Goal: Task Accomplishment & Management: Complete application form

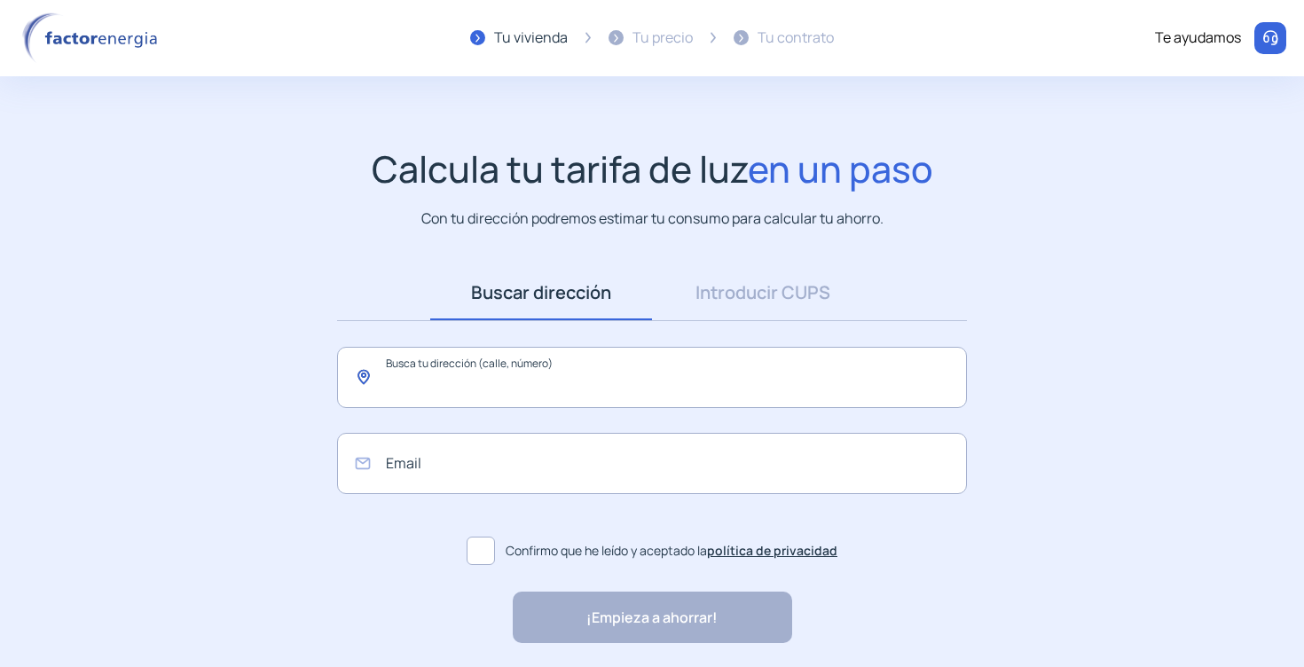
click at [610, 367] on input "text" at bounding box center [652, 377] width 630 height 61
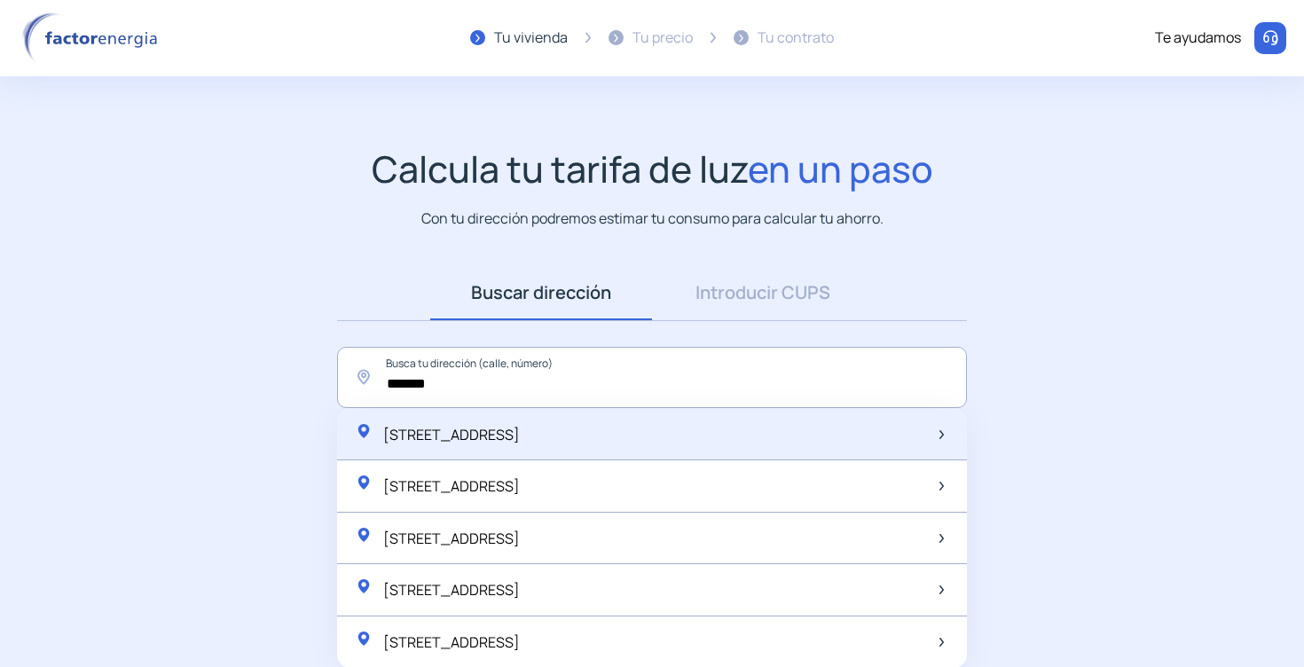
click at [520, 429] on span "Carrer de la Creu, 48, Sant Just Desvern, Spain" at bounding box center [451, 435] width 137 height 20
type input "**********"
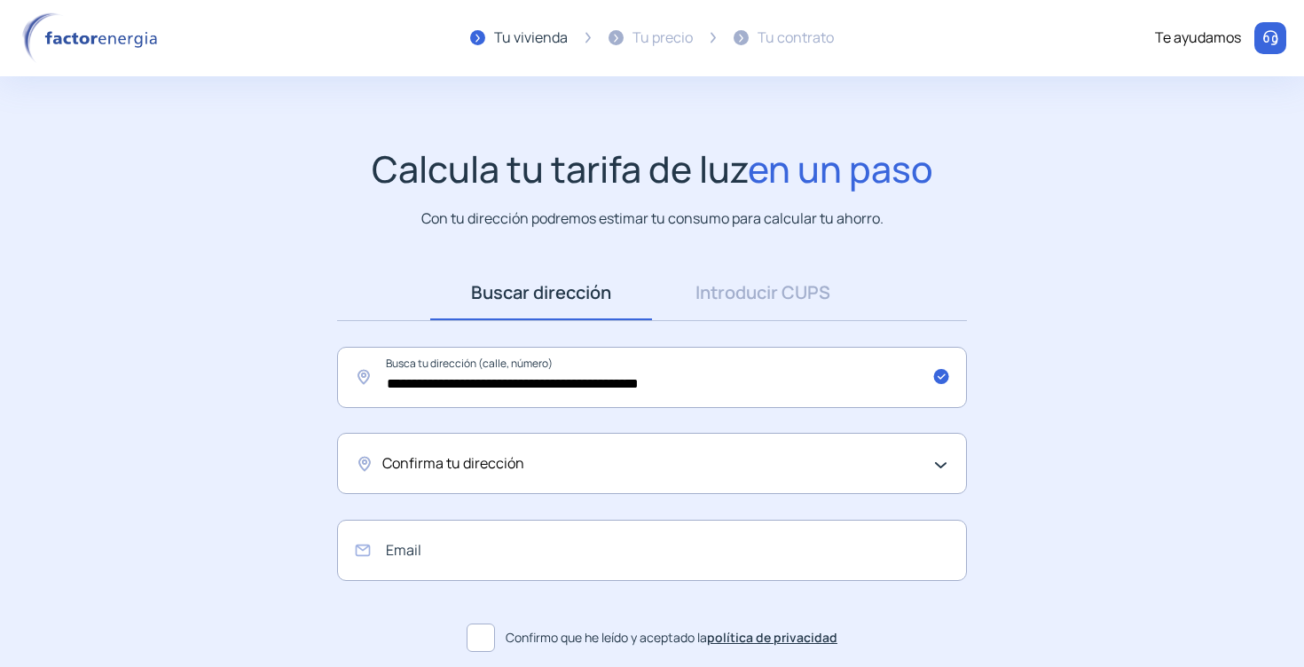
click at [511, 476] on div "Confirma tu dirección" at bounding box center [652, 463] width 630 height 61
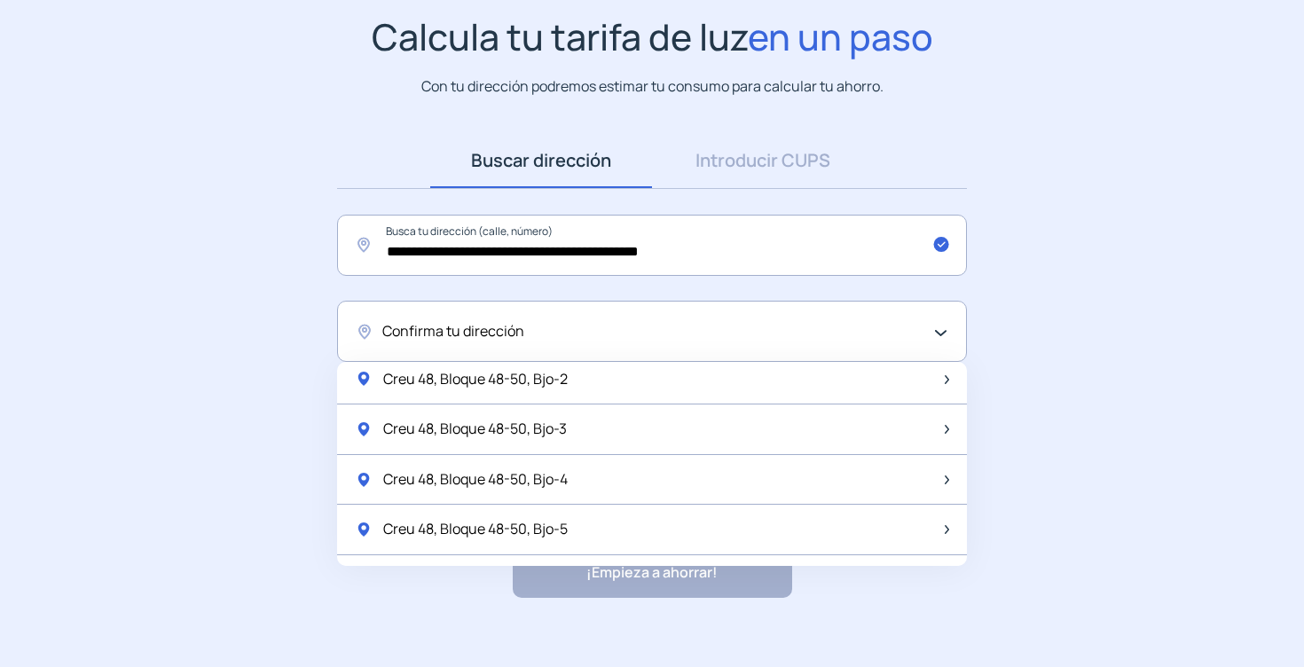
scroll to position [610, 0]
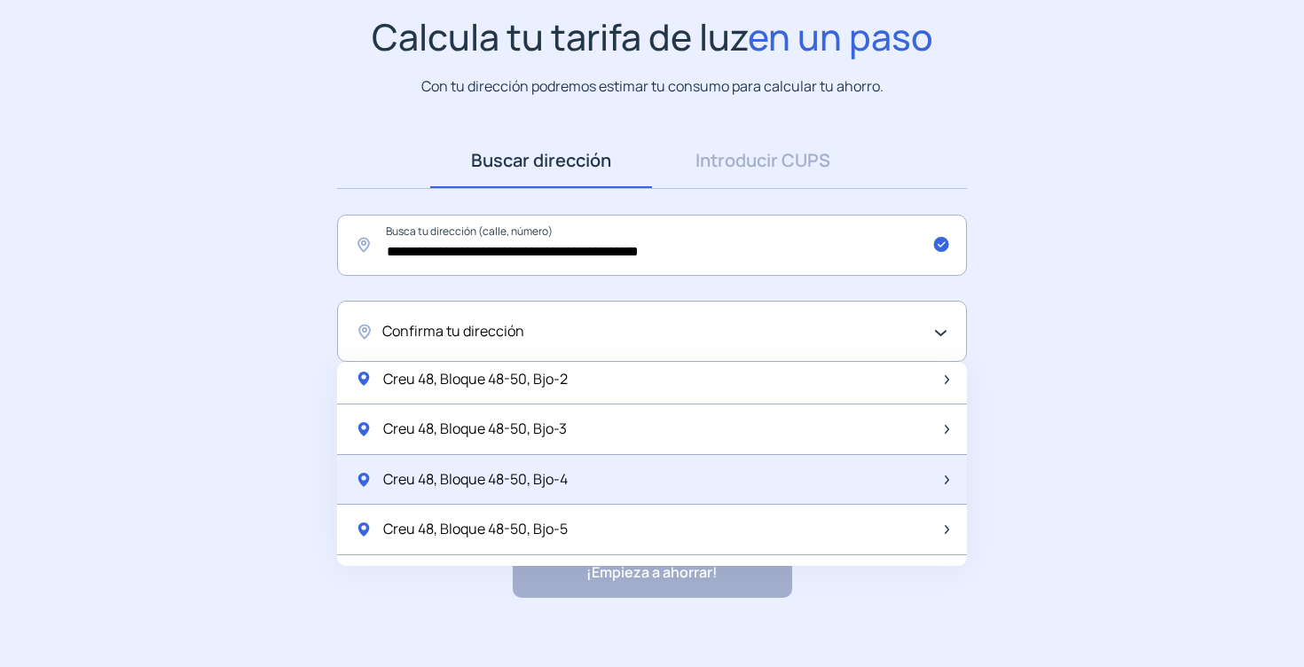
click at [510, 474] on span "Creu 48, Bloque 48-50, Bjo-4" at bounding box center [475, 479] width 184 height 23
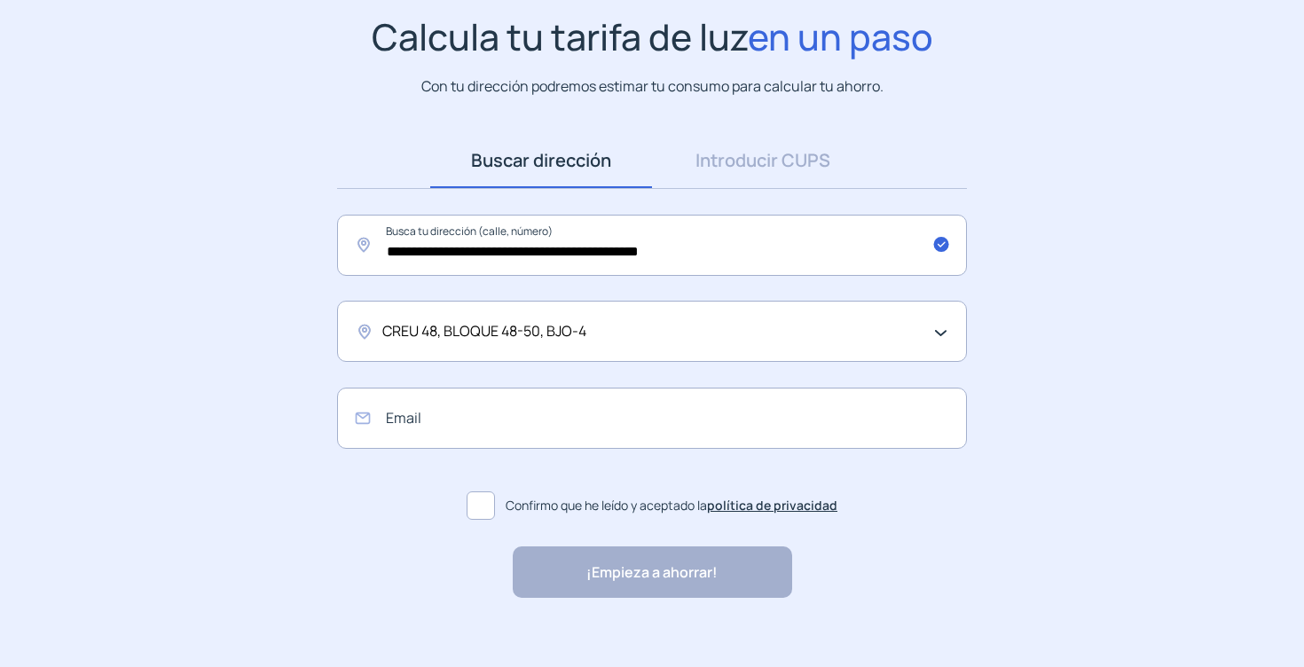
click at [484, 512] on span at bounding box center [481, 505] width 28 height 28
click at [778, 149] on link "Introducir CUPS" at bounding box center [763, 160] width 222 height 55
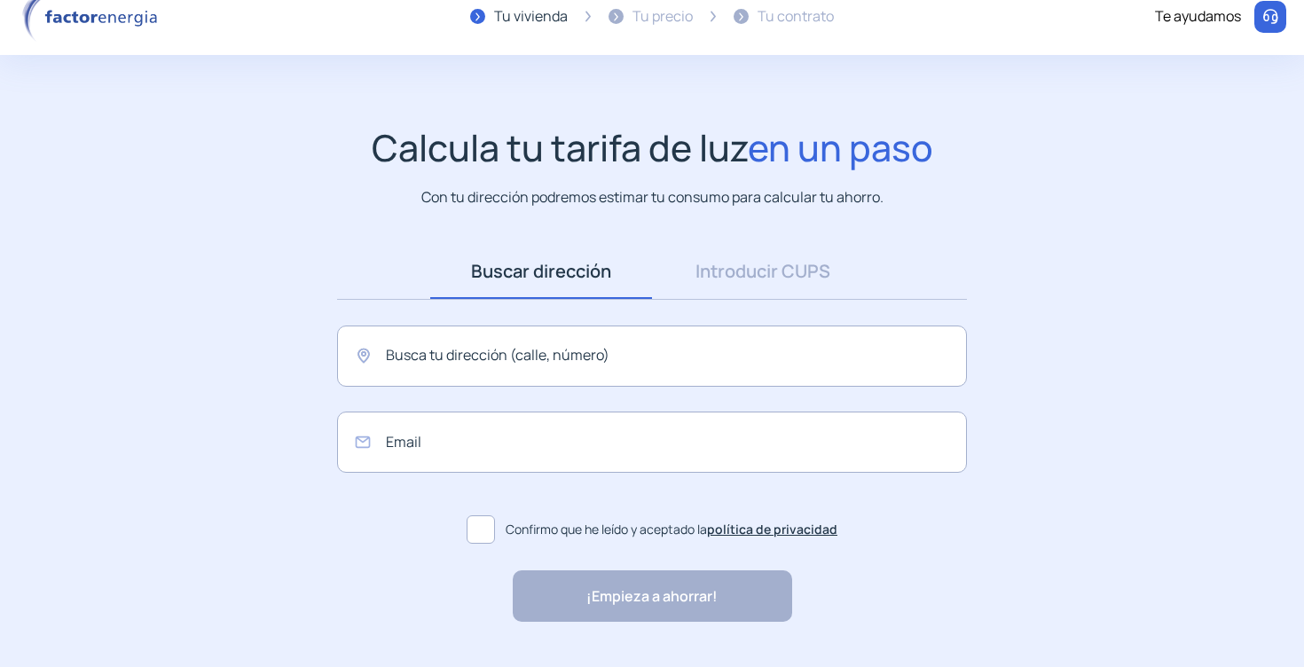
scroll to position [65, 0]
